Goal: Transaction & Acquisition: Purchase product/service

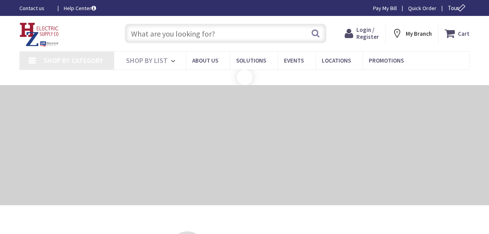
type input "O'Hara Rd, Freehold, [GEOGRAPHIC_DATA] 12431, [GEOGRAPHIC_DATA]"
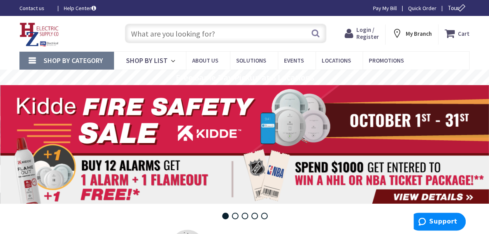
click at [363, 31] on span "Login / Register" at bounding box center [367, 33] width 23 height 14
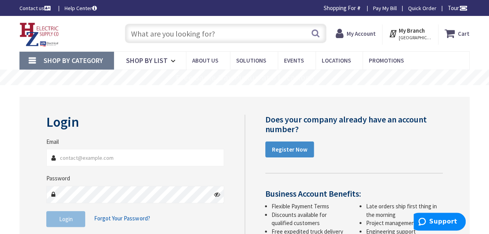
type input "[EMAIL_ADDRESS][DOMAIN_NAME]"
click at [77, 218] on button "Login" at bounding box center [65, 219] width 39 height 16
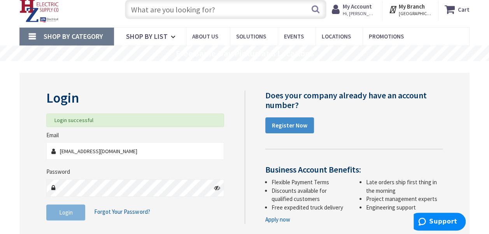
scroll to position [37, 0]
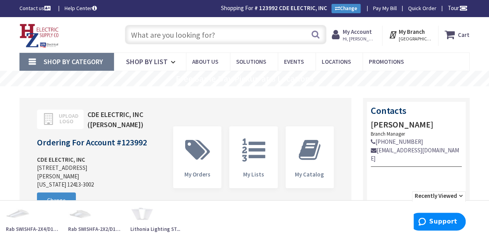
click at [209, 35] on input "text" at bounding box center [226, 34] width 202 height 19
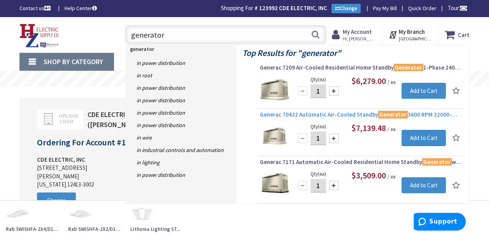
type input "generator"
click at [341, 111] on span "Generac 70422 Automatic Air-Cooled Standby Generator 3600 RPM 22000-Watt (LP) 1…" at bounding box center [361, 115] width 202 height 8
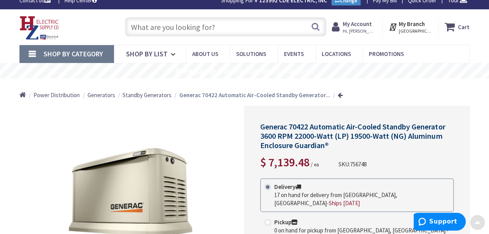
scroll to position [2, 0]
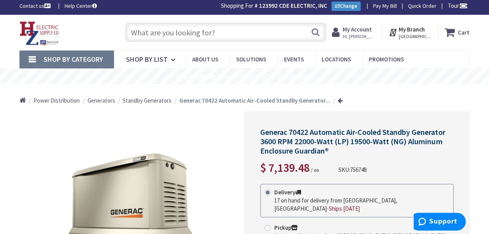
click at [159, 103] on span "Standby Generators" at bounding box center [147, 100] width 49 height 7
